Goal: Navigation & Orientation: Find specific page/section

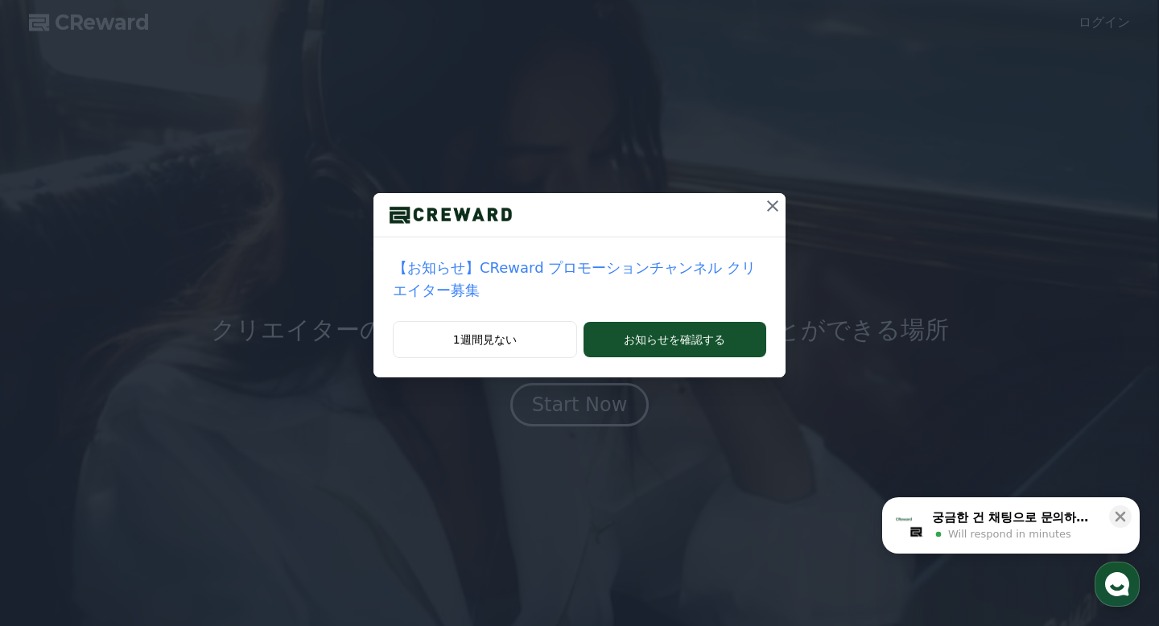
click at [771, 203] on icon at bounding box center [772, 205] width 19 height 19
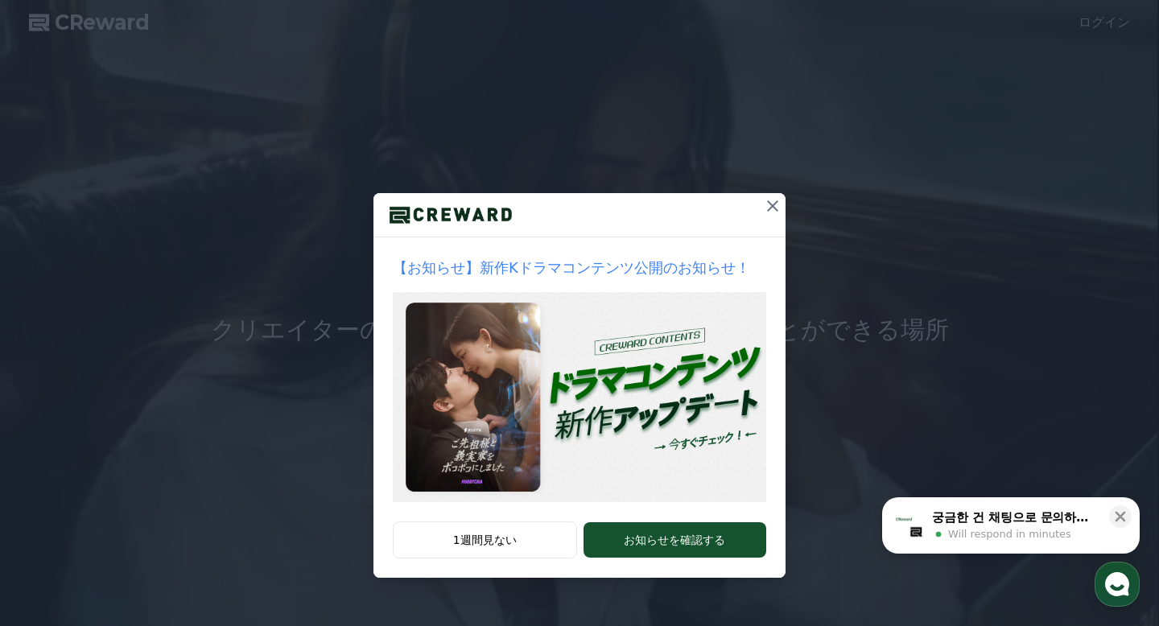
click at [765, 202] on icon at bounding box center [772, 205] width 19 height 19
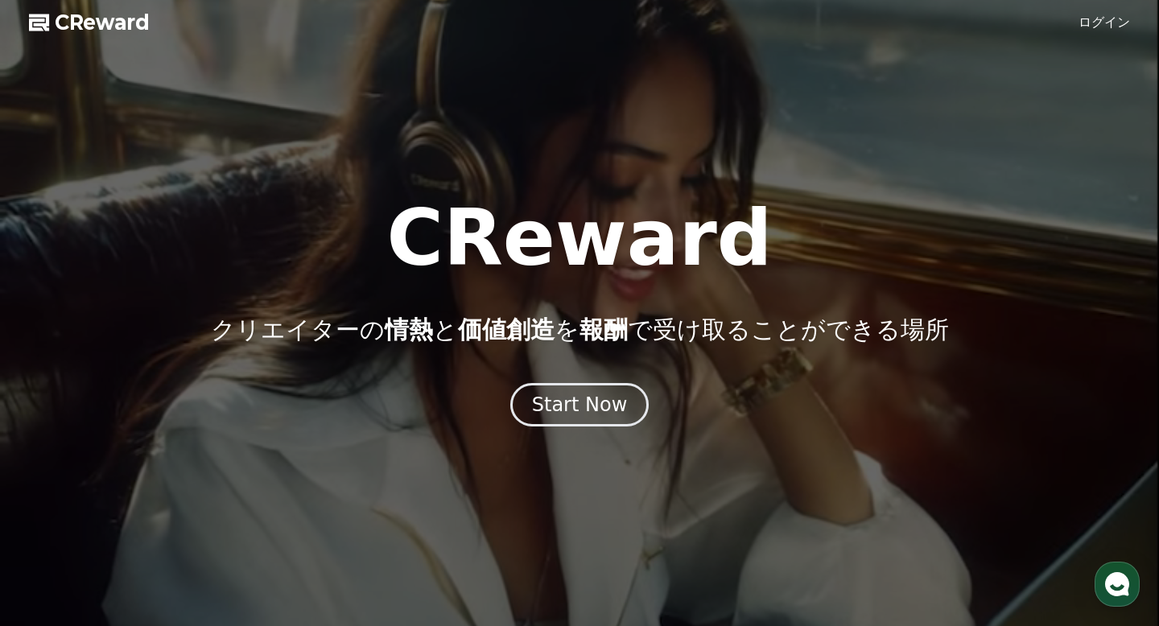
scroll to position [1, 0]
